Goal: Navigation & Orientation: Find specific page/section

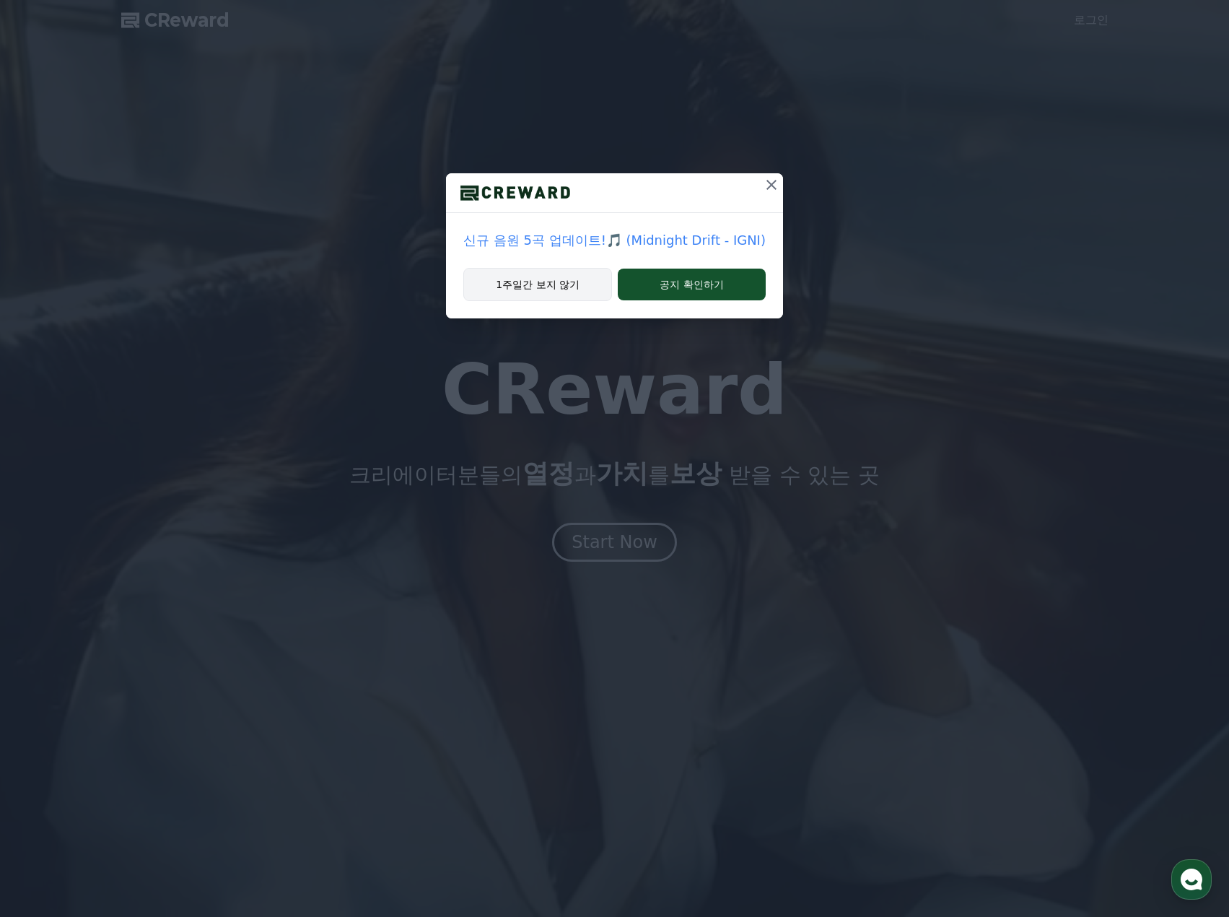
click at [565, 289] on button "1주일간 보지 않기" at bounding box center [537, 284] width 149 height 33
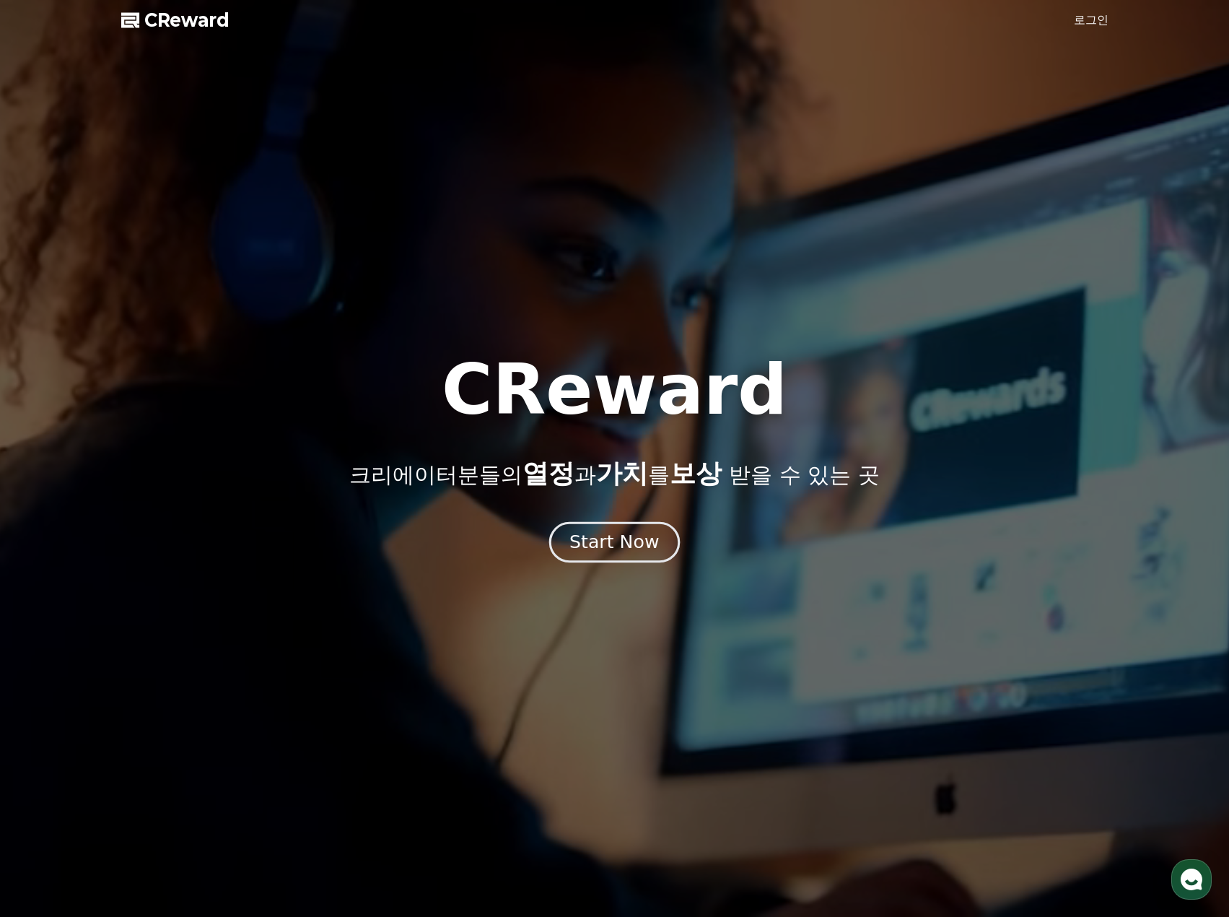
click at [614, 544] on div "Start Now" at bounding box center [615, 542] width 90 height 25
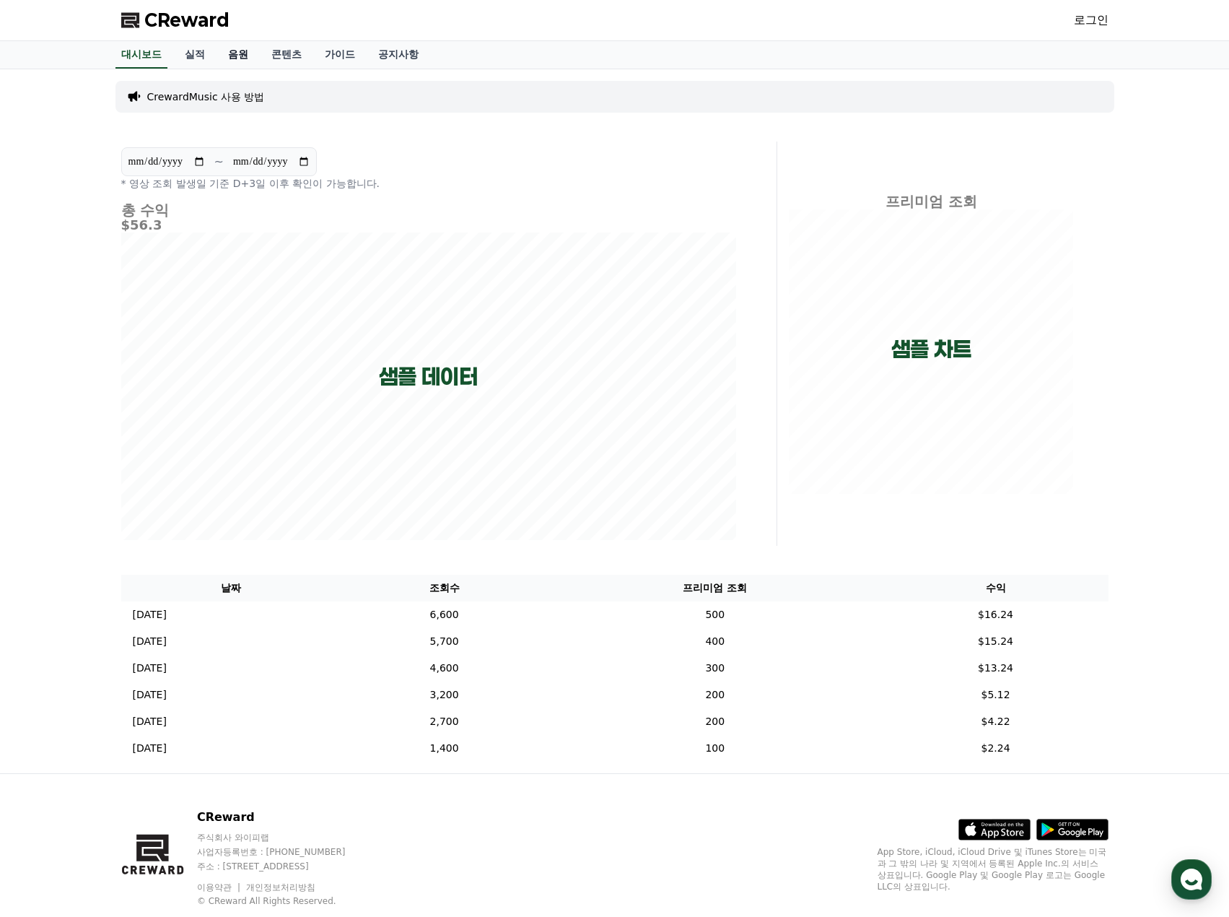
click at [238, 58] on link "음원" at bounding box center [238, 54] width 43 height 27
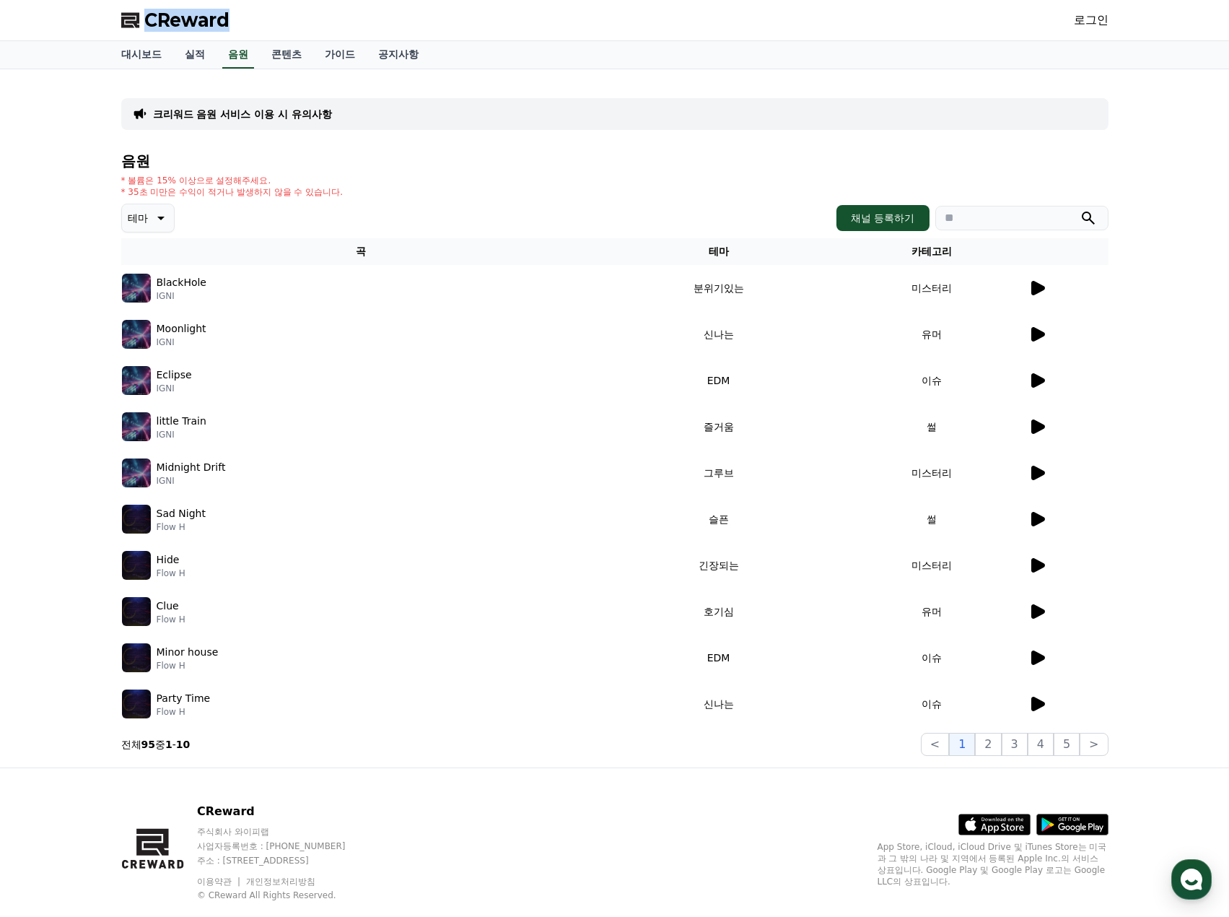
drag, startPoint x: 239, startPoint y: 18, endPoint x: 143, endPoint y: 22, distance: 96.1
click at [143, 22] on div "CReward 로그인" at bounding box center [615, 20] width 1011 height 40
copy span "CReward"
